Goal: Task Accomplishment & Management: Use online tool/utility

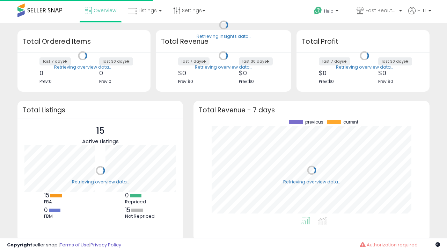
scroll to position [97, 222]
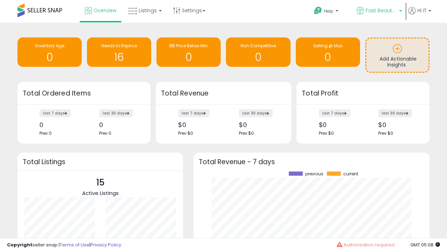
click at [379, 11] on span "Fast Beauty ([GEOGRAPHIC_DATA])" at bounding box center [381, 10] width 31 height 7
click at [0, 0] on span "You are Beautiful (IT)" at bounding box center [0, 0] width 0 height 0
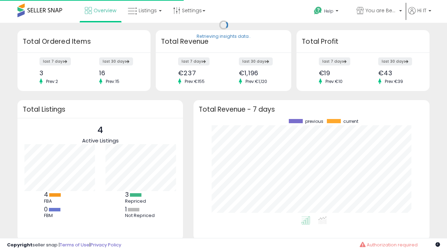
scroll to position [97, 222]
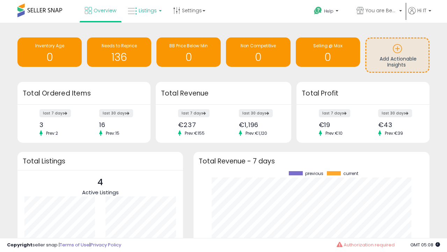
click at [144, 10] on span "Listings" at bounding box center [148, 10] width 18 height 7
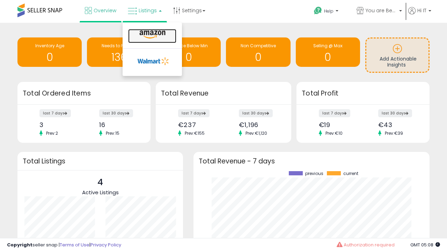
click at [152, 35] on icon at bounding box center [152, 34] width 30 height 9
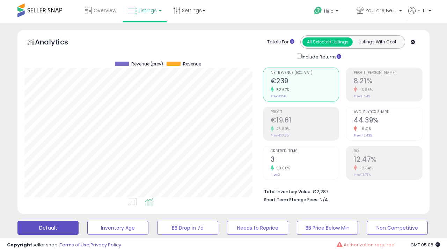
scroll to position [143, 238]
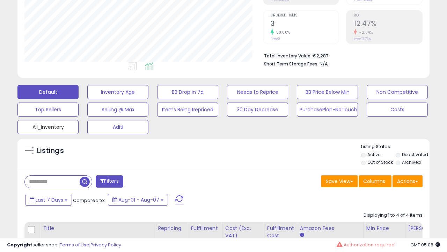
click at [87, 99] on button "All_Inventory" at bounding box center [117, 92] width 61 height 14
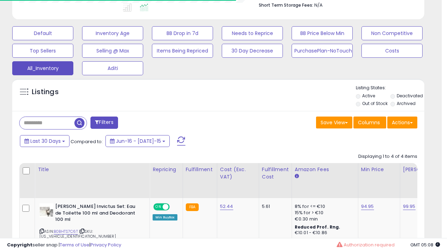
scroll to position [0, 0]
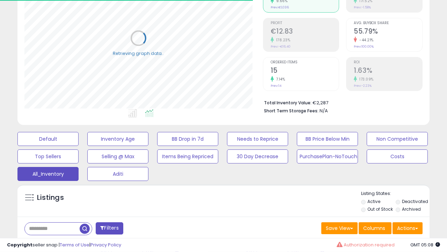
click at [50, 243] on span "Last 30 Days" at bounding box center [51, 246] width 30 height 7
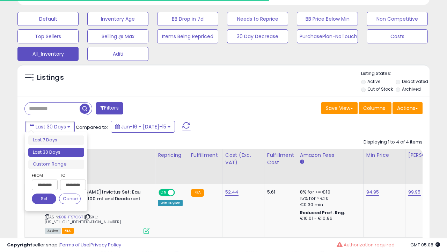
click at [56, 152] on li "Last 30 Days" at bounding box center [56, 152] width 56 height 9
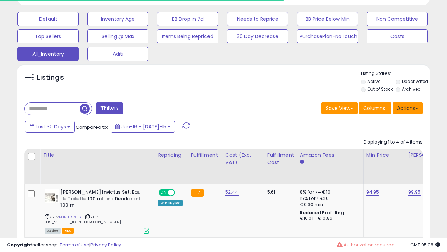
click at [408, 107] on button "Actions" at bounding box center [408, 108] width 30 height 12
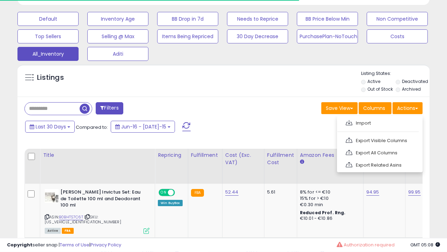
click at [379, 152] on link "Export All Columns" at bounding box center [379, 152] width 77 height 11
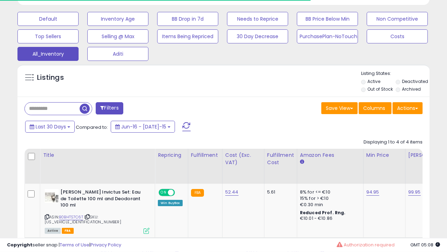
scroll to position [143, 238]
